Goal: Task Accomplishment & Management: Use online tool/utility

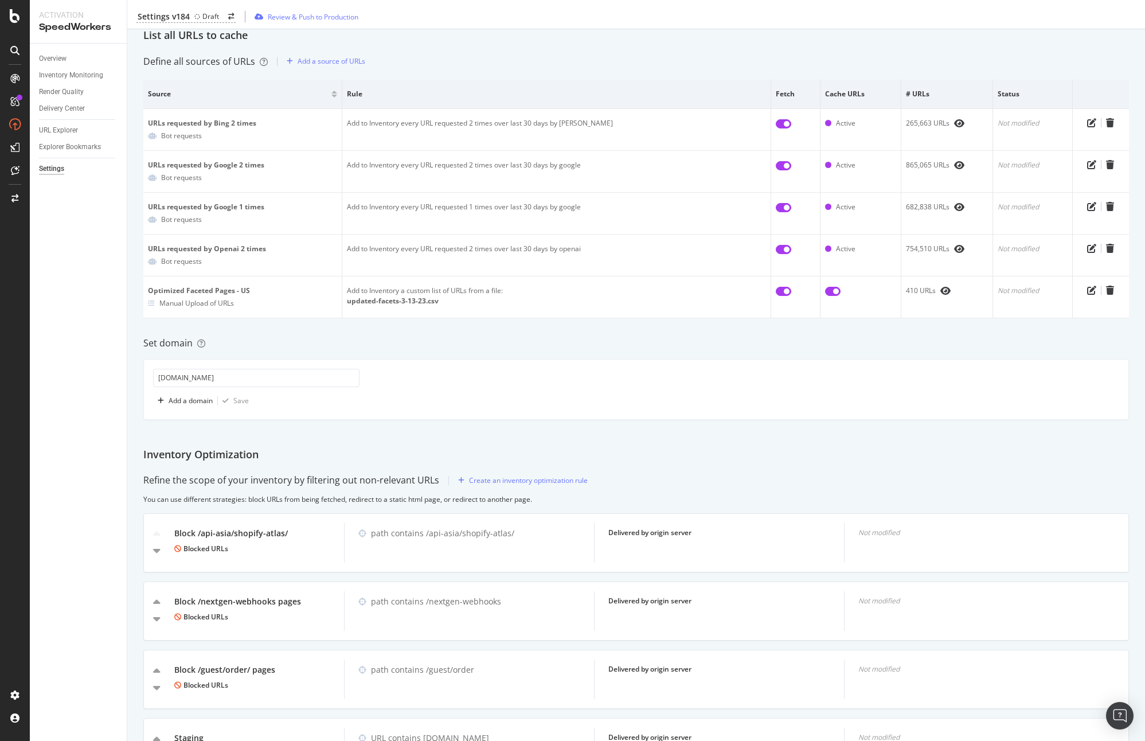
scroll to position [77, 0]
click at [494, 479] on div "Create an inventory optimization rule" at bounding box center [528, 478] width 119 height 10
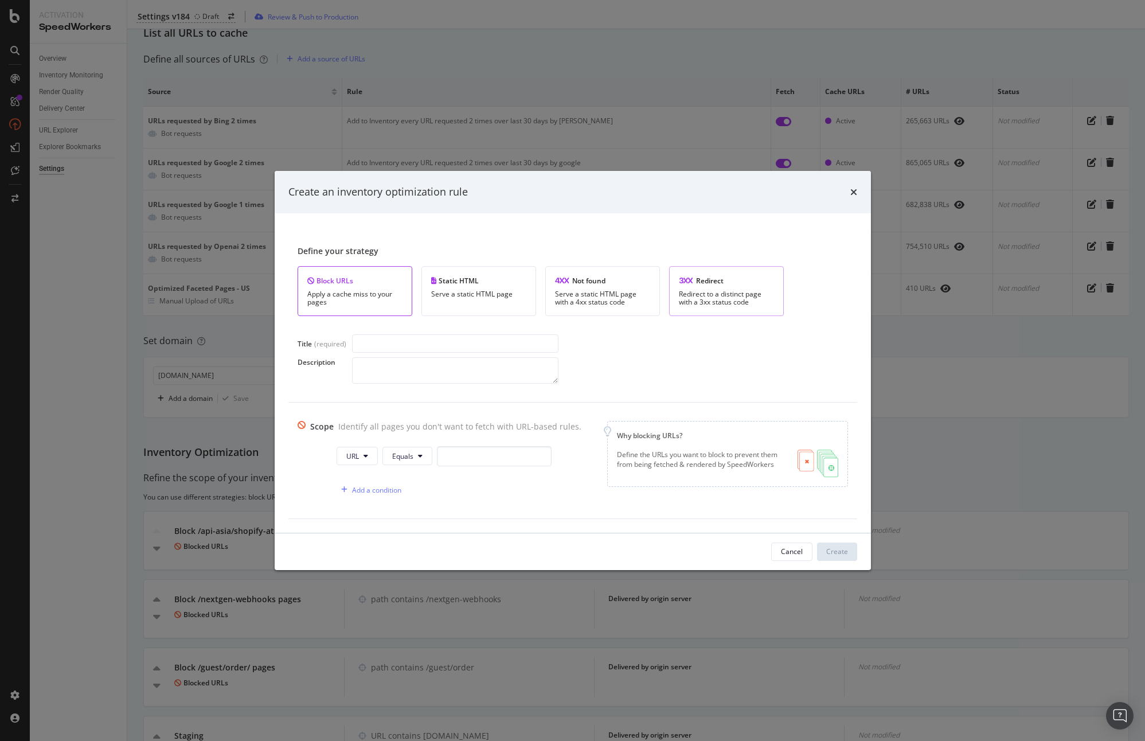
click at [709, 292] on div "Redirect to a distinct page with a 3xx status code" at bounding box center [726, 298] width 95 height 16
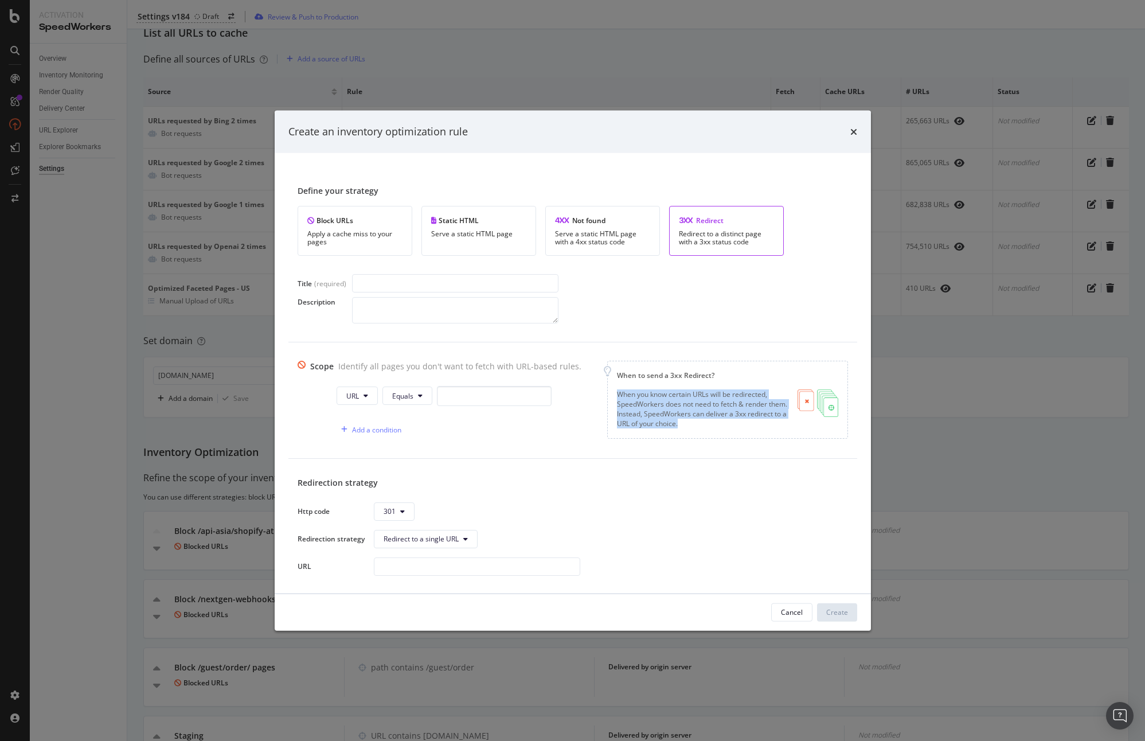
drag, startPoint x: 618, startPoint y: 394, endPoint x: 772, endPoint y: 424, distance: 157.2
click at [772, 424] on div "When you know certain URLs will be redirected, SpeedWorkers does not need to fe…" at bounding box center [702, 409] width 171 height 40
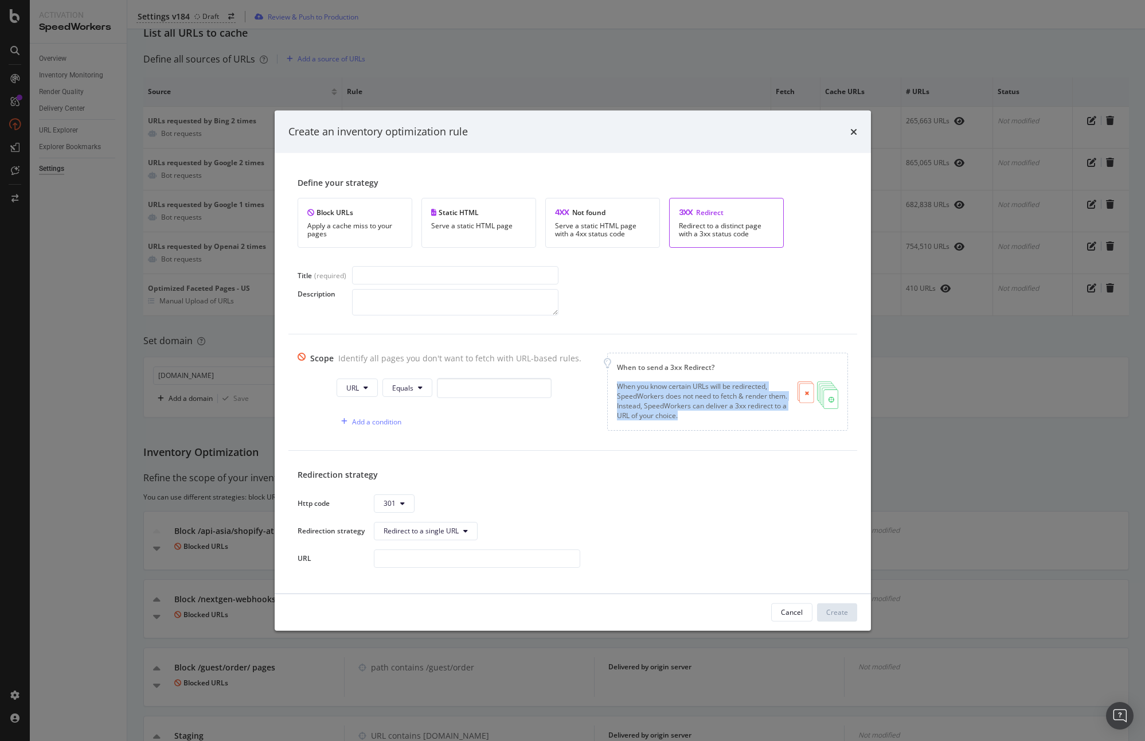
scroll to position [15, 0]
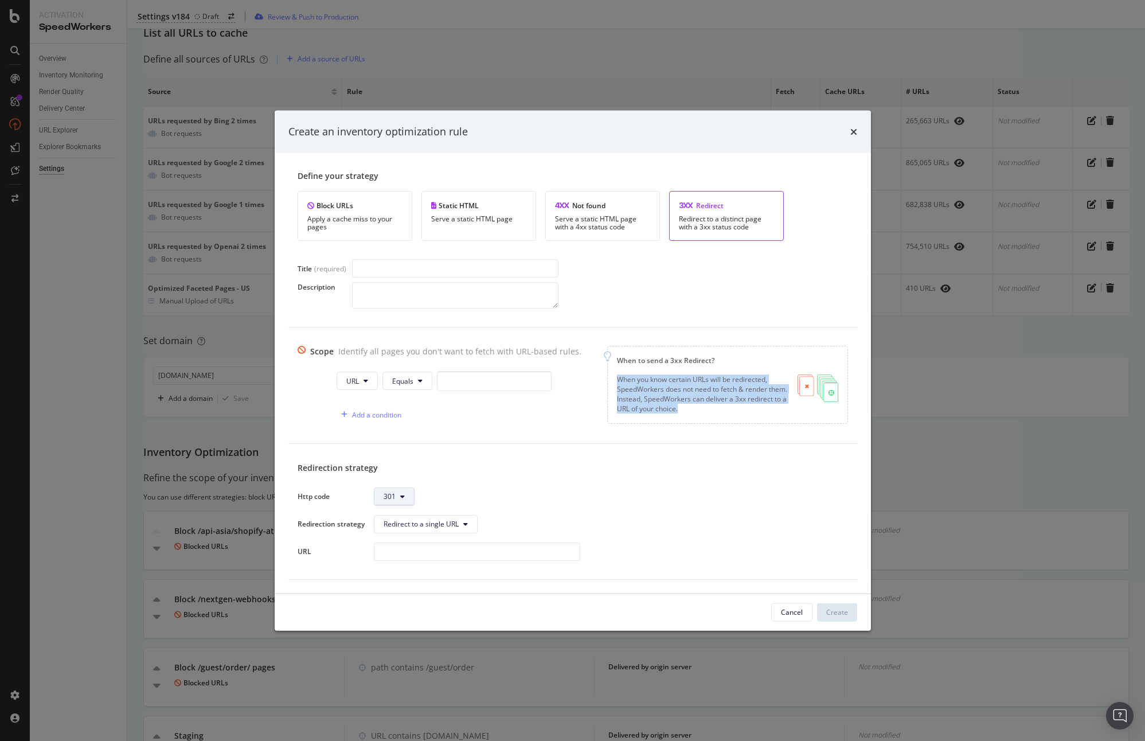
click at [401, 497] on icon "modal" at bounding box center [402, 496] width 5 height 7
click at [446, 489] on div "Http code 301" at bounding box center [573, 496] width 551 height 18
click at [438, 489] on div "Http code 301" at bounding box center [573, 496] width 551 height 18
